Goal: Navigation & Orientation: Find specific page/section

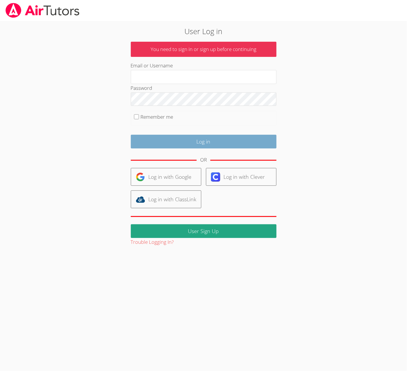
type input "[EMAIL_ADDRESS][DOMAIN_NAME]"
click at [254, 148] on input "Log in" at bounding box center [204, 142] width 146 height 14
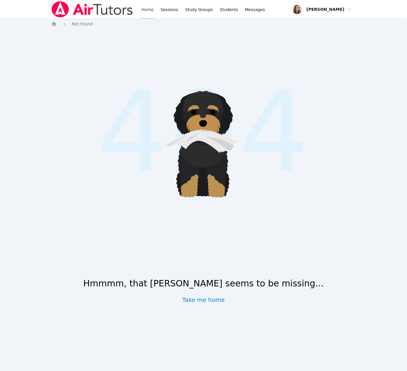
click at [155, 13] on link "Home" at bounding box center [148, 9] width 14 height 19
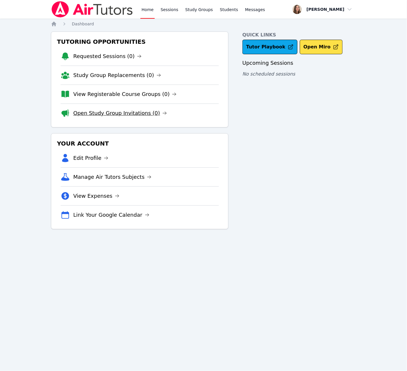
click at [167, 117] on link "Open Study Group Invitations (0)" at bounding box center [120, 113] width 94 height 8
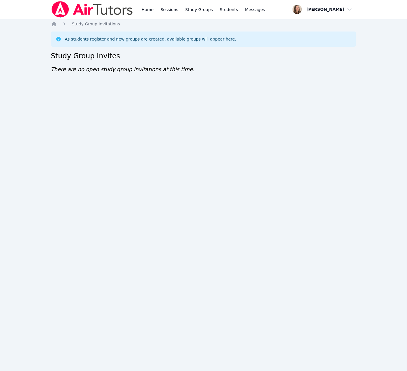
click at [161, 12] on div "Home Sessions Study Groups Students Messages" at bounding box center [158, 9] width 215 height 19
click at [155, 13] on link "Home" at bounding box center [148, 9] width 14 height 19
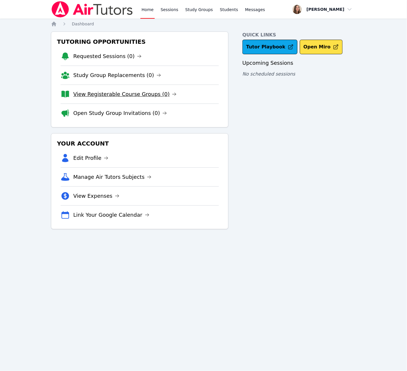
click at [169, 98] on link "View Registerable Course Groups (0)" at bounding box center [124, 94] width 103 height 8
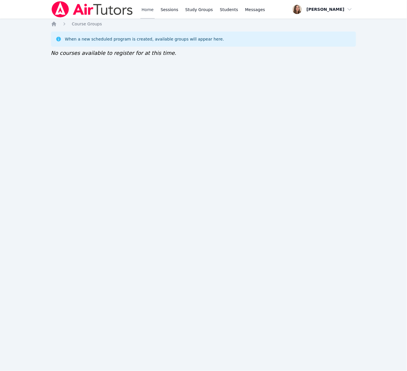
click at [155, 13] on link "Home" at bounding box center [148, 9] width 14 height 19
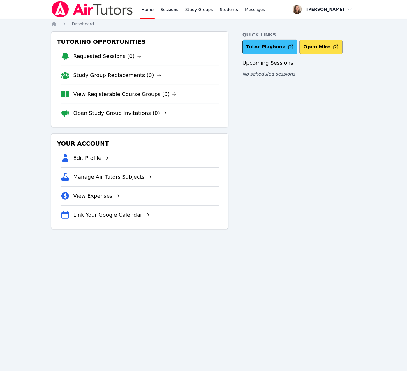
click at [288, 54] on link "Tutor Playbook" at bounding box center [270, 47] width 55 height 15
